Goal: Entertainment & Leisure: Consume media (video, audio)

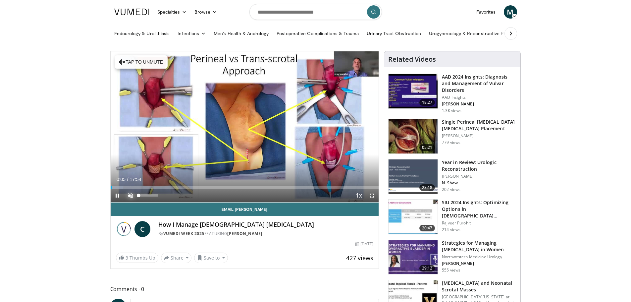
click at [131, 197] on span "Video Player" at bounding box center [130, 195] width 13 height 13
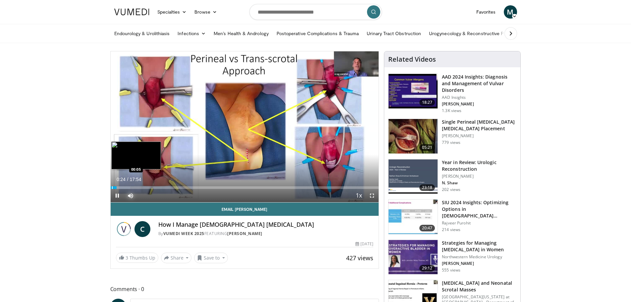
click at [112, 187] on div "Progress Bar" at bounding box center [112, 187] width 1 height 3
click at [373, 196] on span "Video Player" at bounding box center [371, 195] width 13 height 13
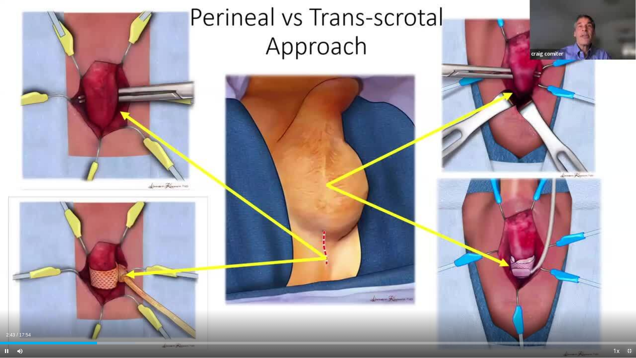
click at [628, 301] on span "Video Player" at bounding box center [629, 350] width 13 height 13
